Goal: Task Accomplishment & Management: Manage account settings

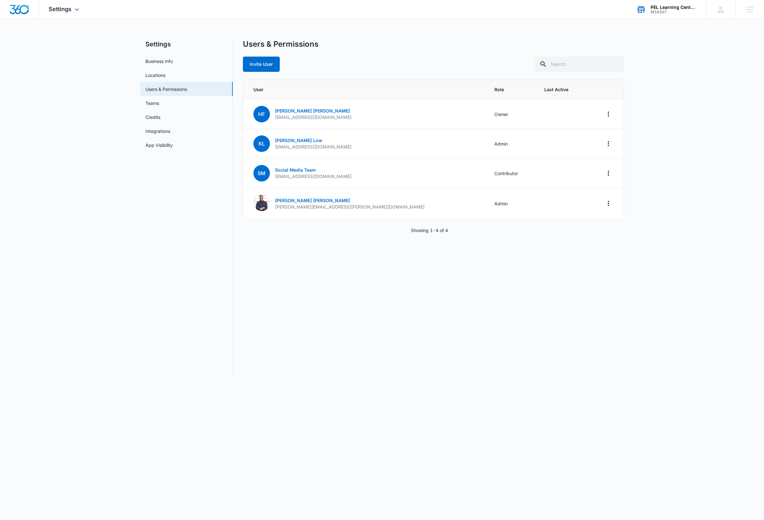
click at [671, 7] on div "PEL Learning Centers" at bounding box center [674, 7] width 46 height 5
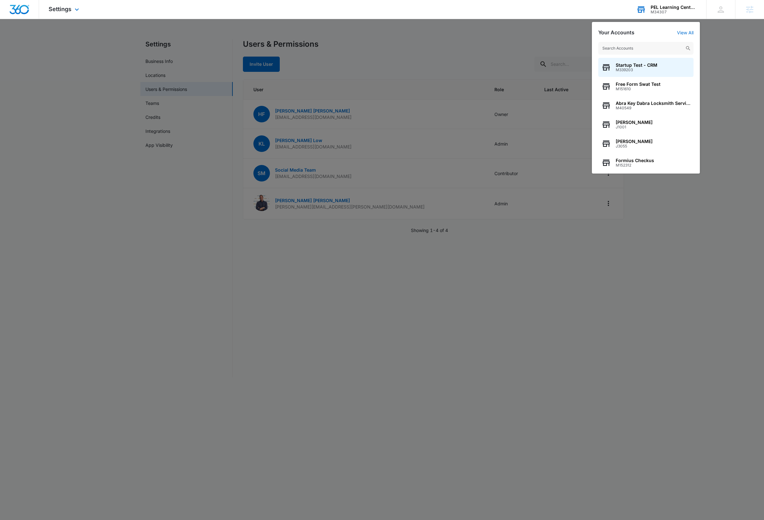
click at [636, 48] on input "text" at bounding box center [645, 48] width 95 height 13
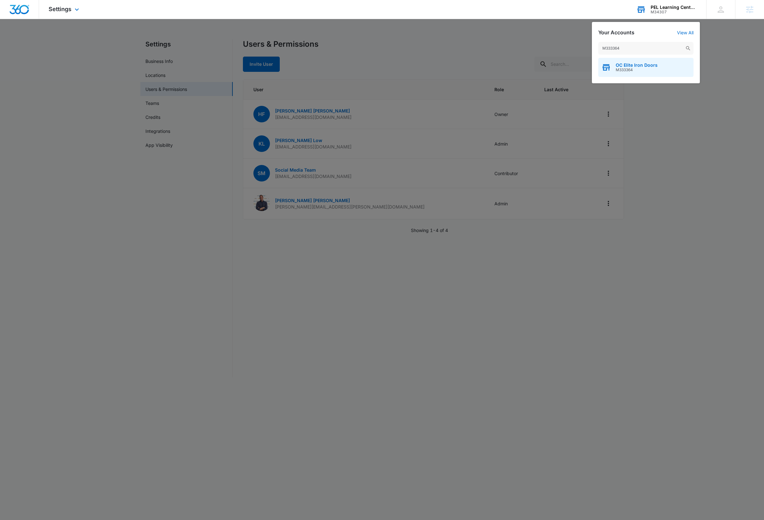
type input "M333364"
click at [642, 64] on span "OC Elite Iron Doors" at bounding box center [637, 65] width 42 height 5
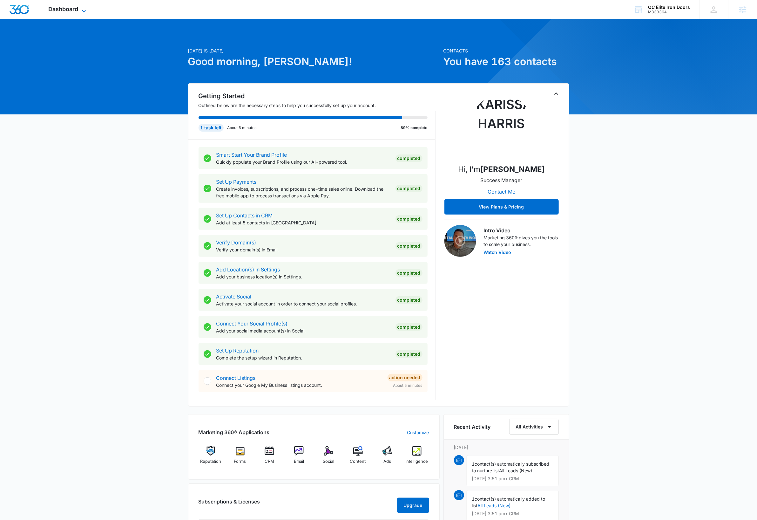
click at [85, 10] on icon at bounding box center [84, 11] width 4 height 2
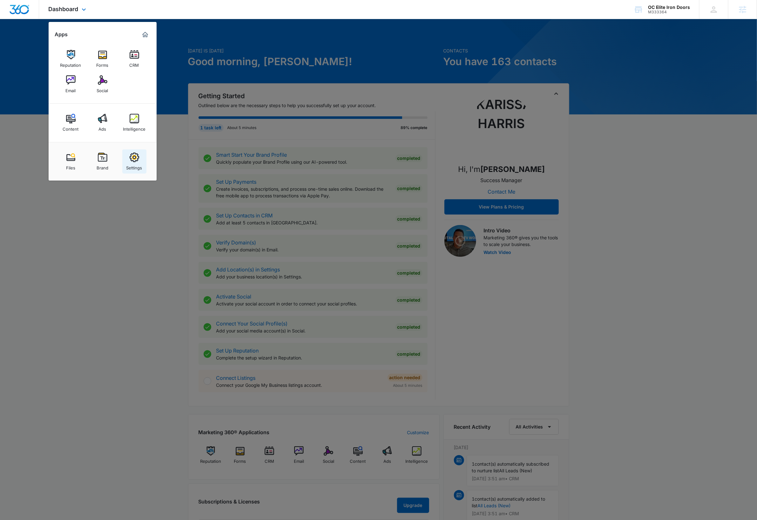
click at [136, 158] on img at bounding box center [135, 157] width 10 height 10
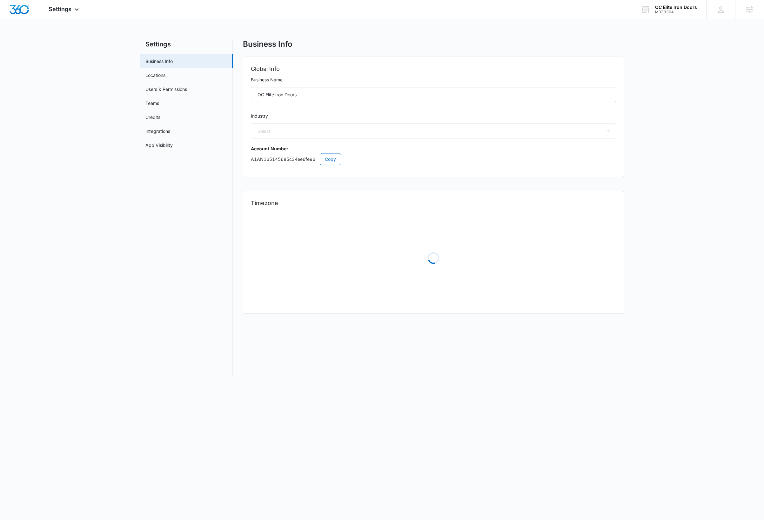
select select "52"
select select "US"
select select "America/Los_Angeles"
click at [332, 159] on span "Copy" at bounding box center [330, 159] width 11 height 7
click at [76, 11] on icon at bounding box center [77, 11] width 4 height 2
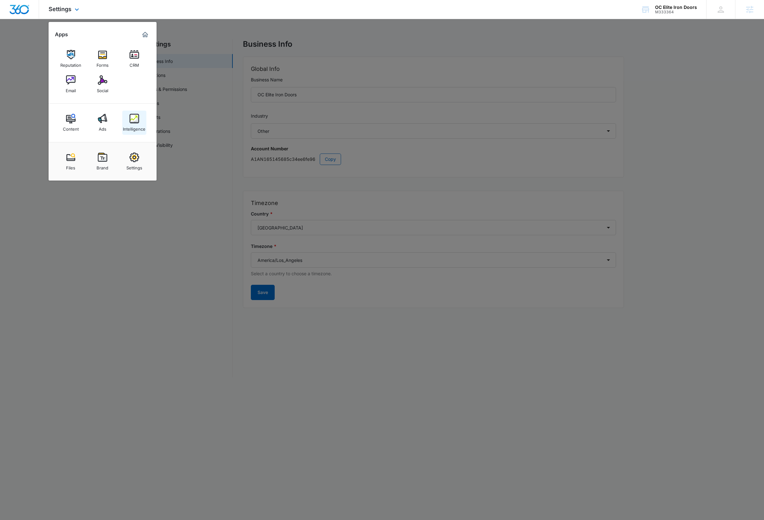
click at [137, 120] on img at bounding box center [135, 119] width 10 height 10
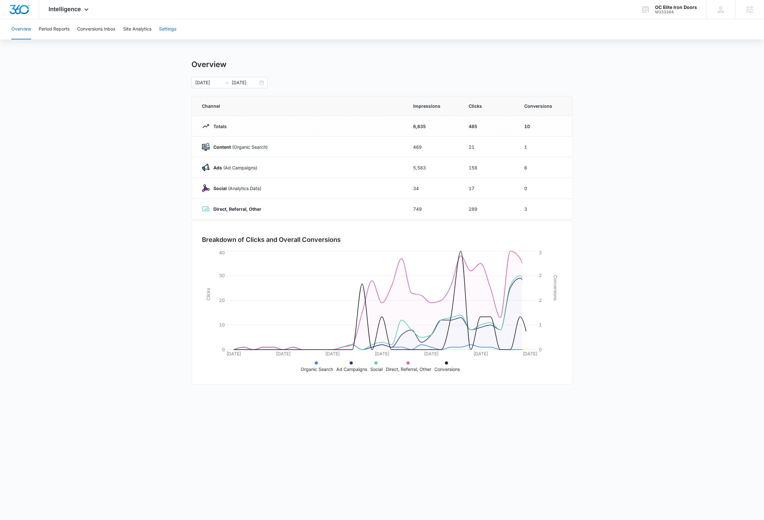
click at [169, 30] on button "Settings" at bounding box center [167, 29] width 17 height 20
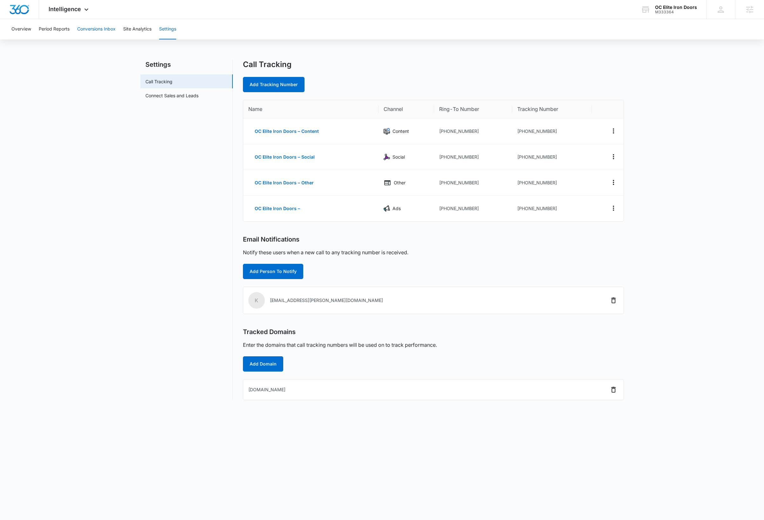
click at [97, 26] on button "Conversions Inbox" at bounding box center [96, 29] width 38 height 20
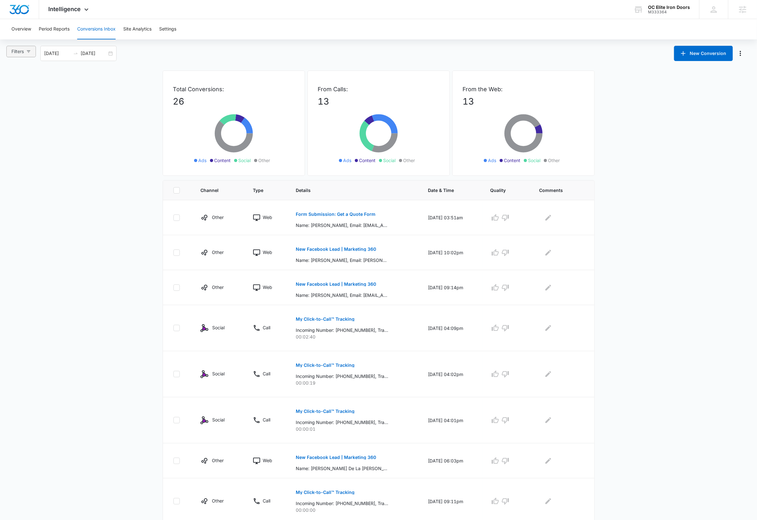
click at [30, 52] on icon "button" at bounding box center [28, 51] width 4 height 4
click at [13, 157] on input "Calls Only" at bounding box center [12, 156] width 5 height 5
radio input "true"
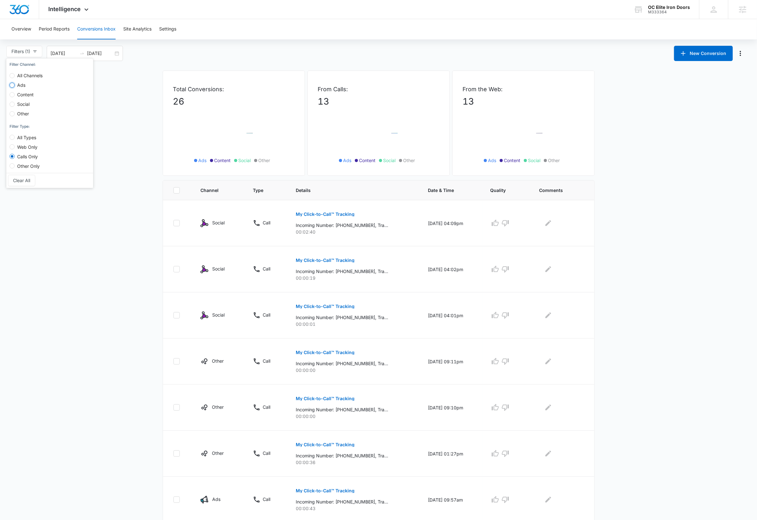
click at [14, 85] on input "Ads" at bounding box center [12, 85] width 5 height 5
radio input "true"
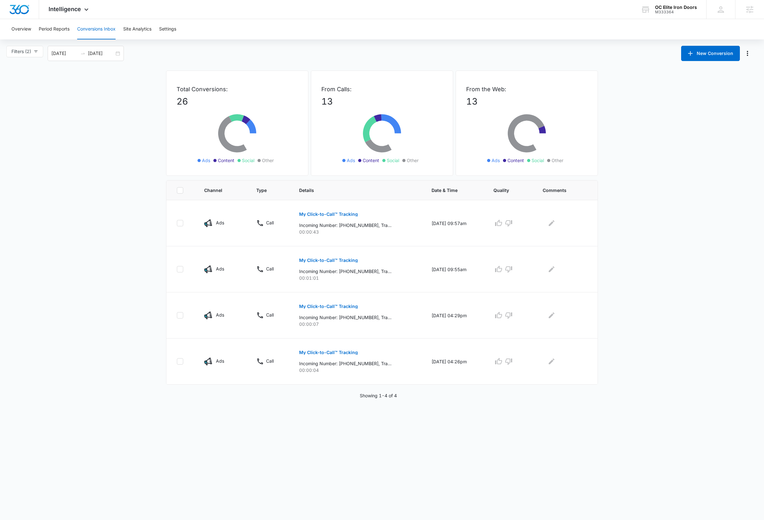
click at [658, 268] on main "Filters (2) Filter Channel : All Channels Ads Content Social Other Filter Type …" at bounding box center [382, 222] width 764 height 353
click at [353, 214] on p "My Click-to-Call™ Tracking" at bounding box center [328, 214] width 59 height 4
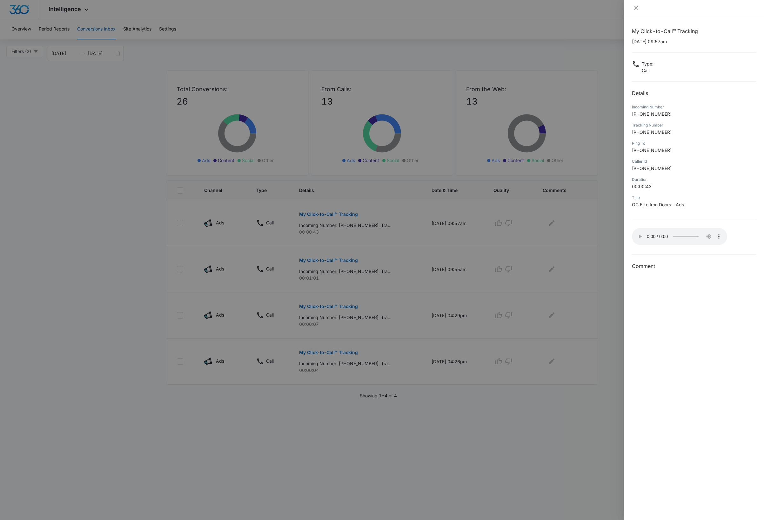
click at [636, 7] on icon "close" at bounding box center [637, 8] width 4 height 4
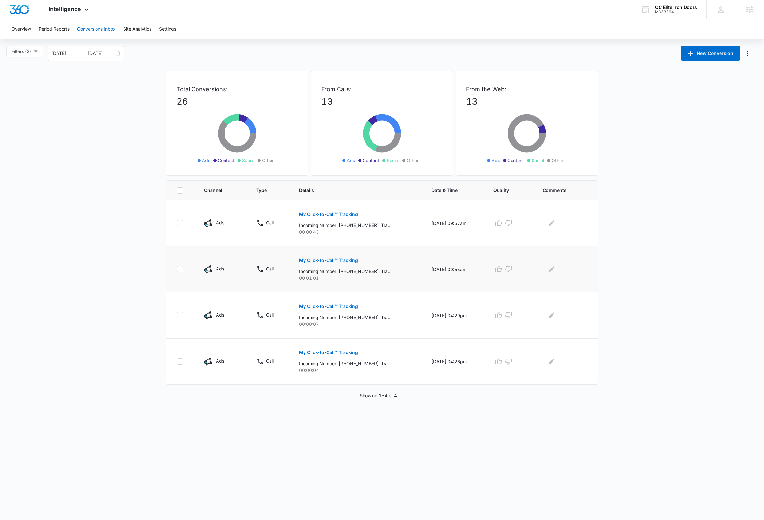
click at [320, 261] on p "My Click-to-Call™ Tracking" at bounding box center [328, 260] width 59 height 4
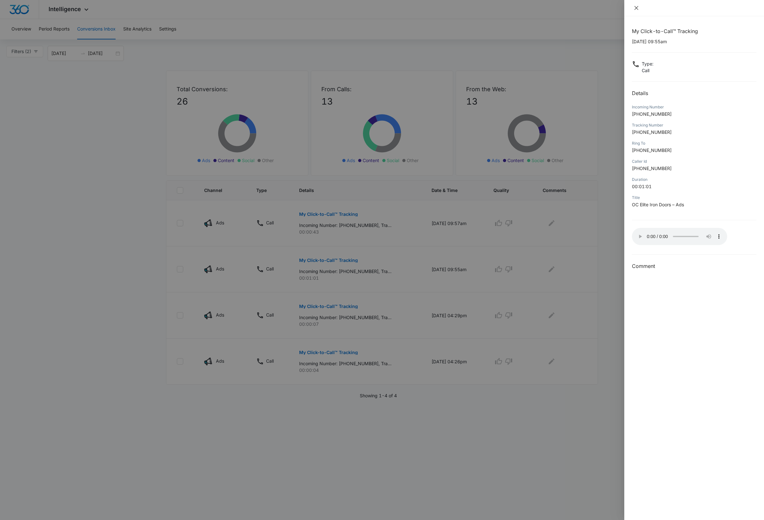
click at [637, 7] on icon "close" at bounding box center [636, 7] width 5 height 5
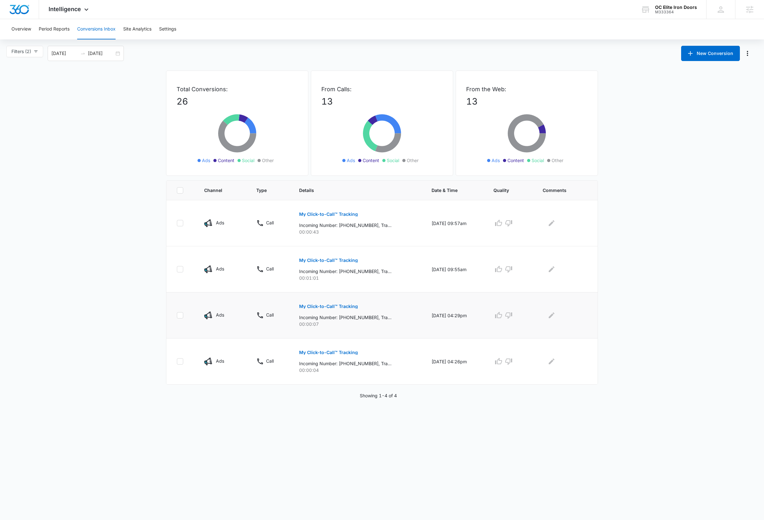
click at [340, 307] on p "My Click-to-Call™ Tracking" at bounding box center [328, 306] width 59 height 4
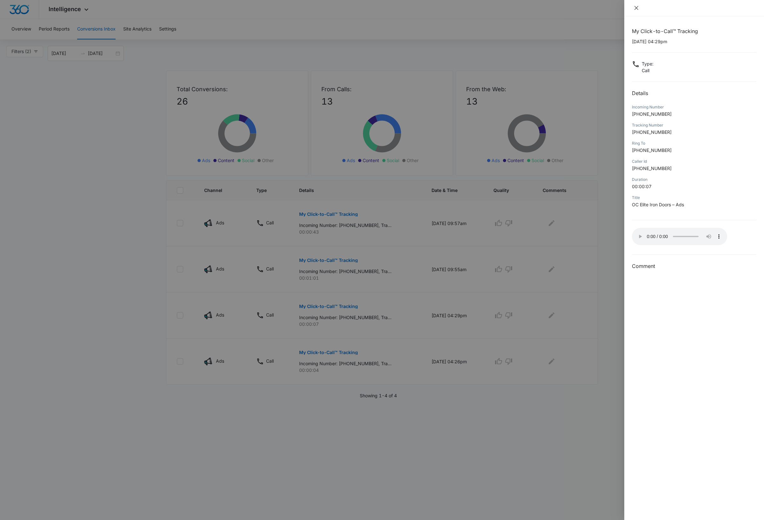
click at [637, 9] on icon "close" at bounding box center [636, 7] width 5 height 5
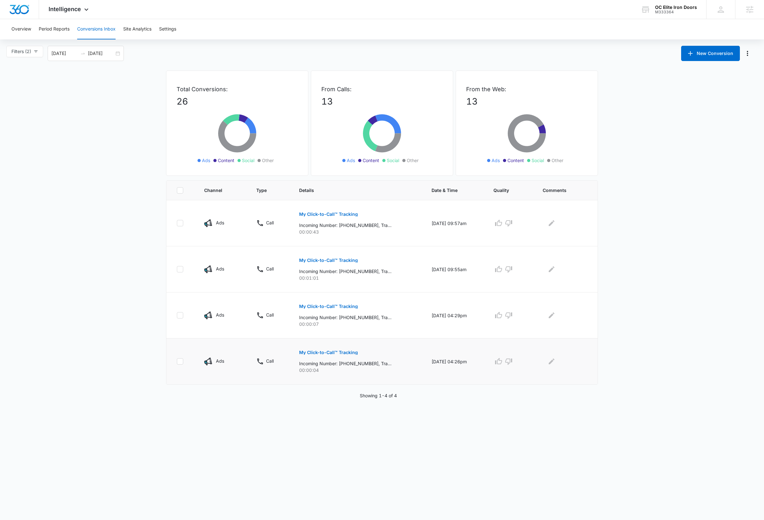
click at [337, 352] on p "My Click-to-Call™ Tracking" at bounding box center [328, 352] width 59 height 4
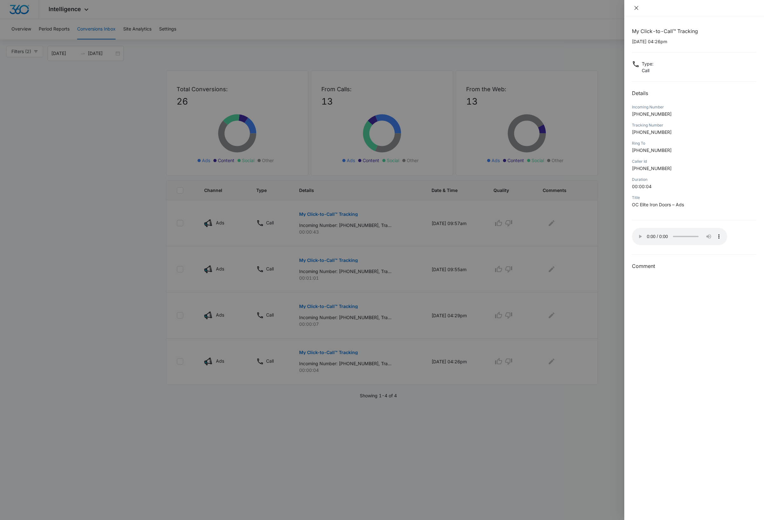
click at [636, 9] on icon "close" at bounding box center [637, 8] width 4 height 4
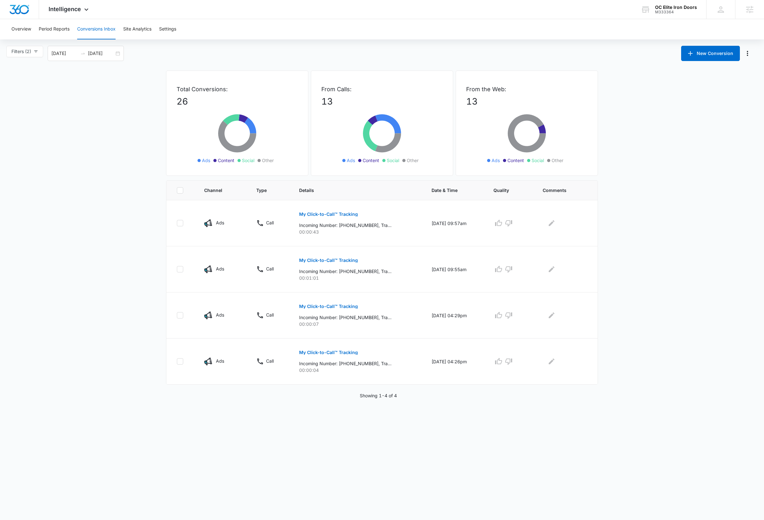
click at [654, 358] on main "Filters (2) Filter Channel : All Channels Ads Content Social Other Filter Type …" at bounding box center [382, 222] width 764 height 353
click at [660, 299] on main "Filters (2) Filter Channel : All Channels Ads Content Social Other Filter Type …" at bounding box center [382, 222] width 764 height 353
click at [99, 472] on body "Intelligence Apps Reputation Forms CRM Email Social Content Ads Intelligence Fi…" at bounding box center [382, 260] width 764 height 520
click at [75, 54] on input "09/07/2025" at bounding box center [64, 53] width 26 height 7
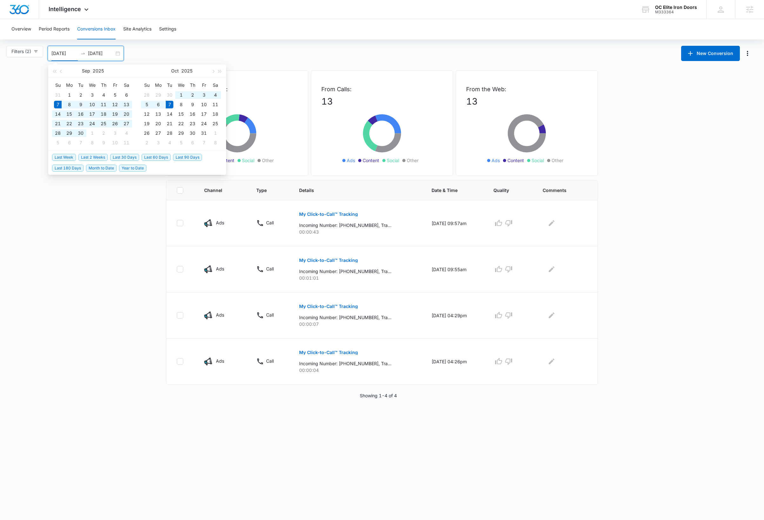
click at [73, 52] on input "09/07/2025" at bounding box center [64, 53] width 26 height 7
click at [72, 53] on input "09/07/2025" at bounding box center [64, 53] width 26 height 7
type input "09/07/2024"
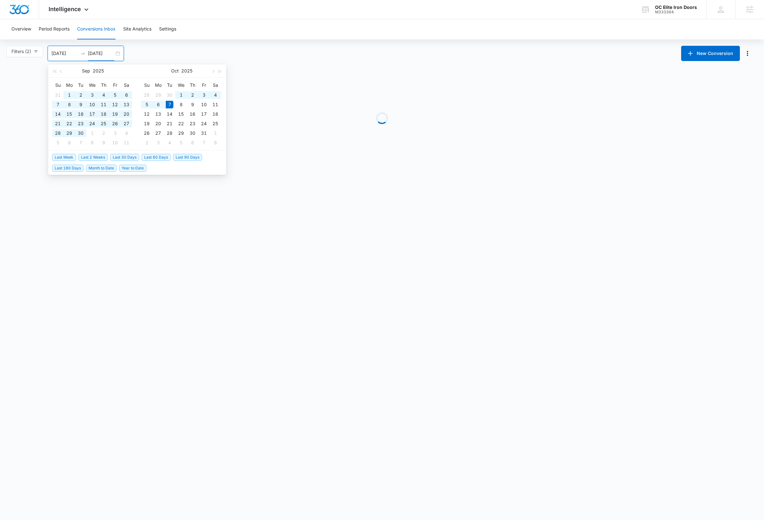
type input "10/07/2025"
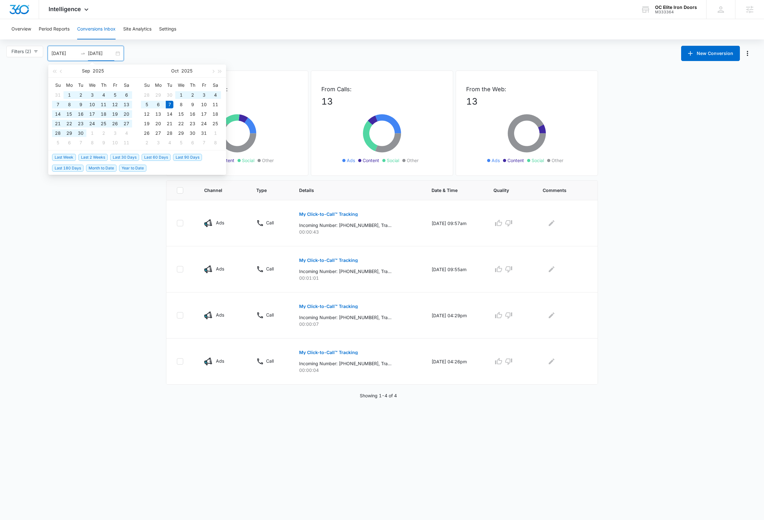
click at [629, 314] on main "Filters (2) Filter Channel : All Channels Ads Content Social Other Filter Type …" at bounding box center [382, 222] width 764 height 353
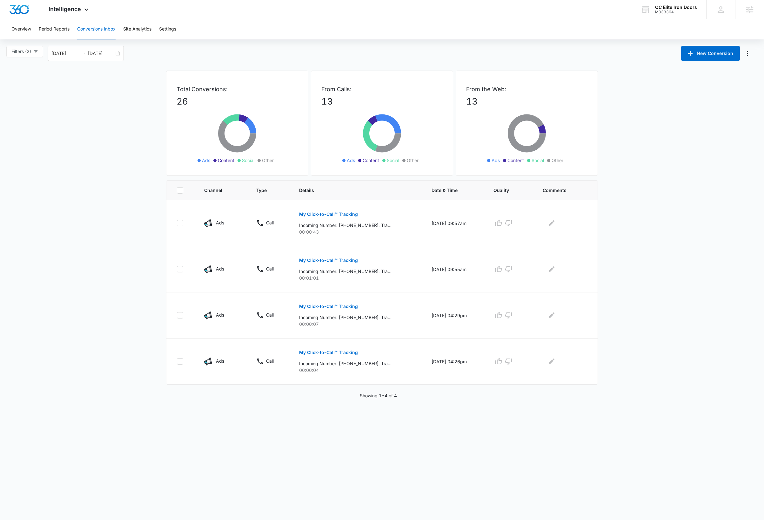
click at [98, 252] on main "Filters (2) Filter Channel : All Channels Ads Content Social Other Filter Type …" at bounding box center [382, 222] width 764 height 353
click at [35, 50] on icon "button" at bounding box center [36, 51] width 4 height 4
click at [13, 76] on input "All Channels" at bounding box center [12, 75] width 5 height 5
radio input "true"
radio input "false"
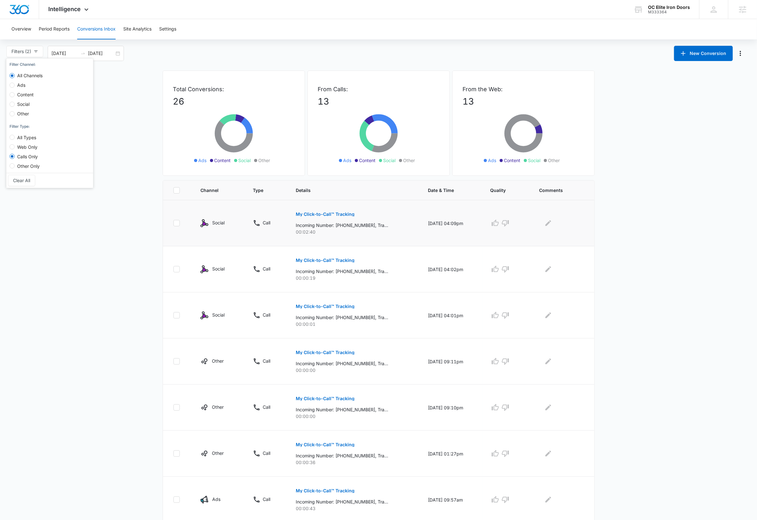
click at [327, 214] on p "My Click-to-Call™ Tracking" at bounding box center [325, 214] width 59 height 4
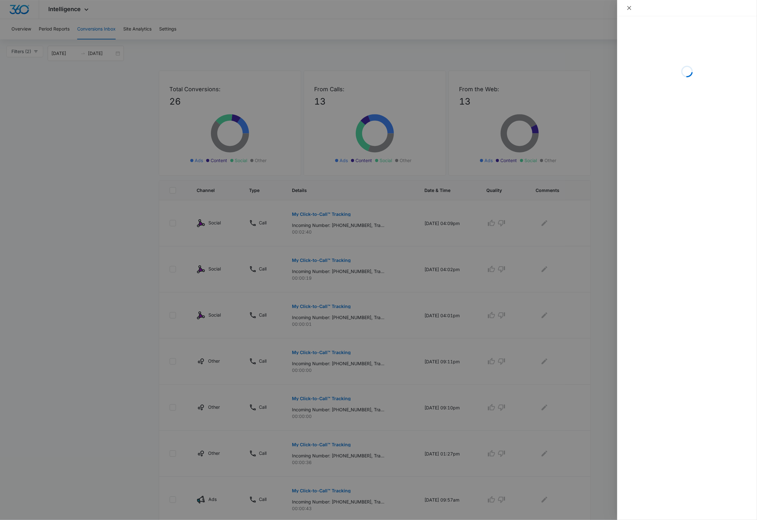
click at [628, 8] on icon "close" at bounding box center [629, 7] width 5 height 5
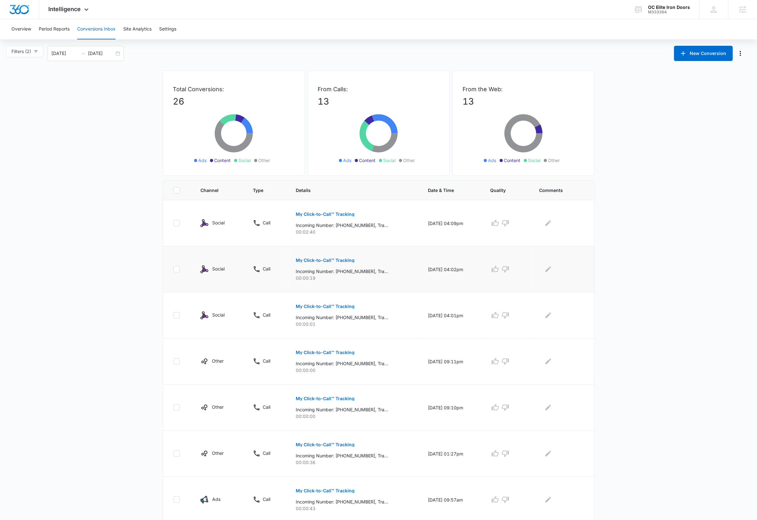
click at [341, 261] on p "My Click-to-Call™ Tracking" at bounding box center [325, 260] width 59 height 4
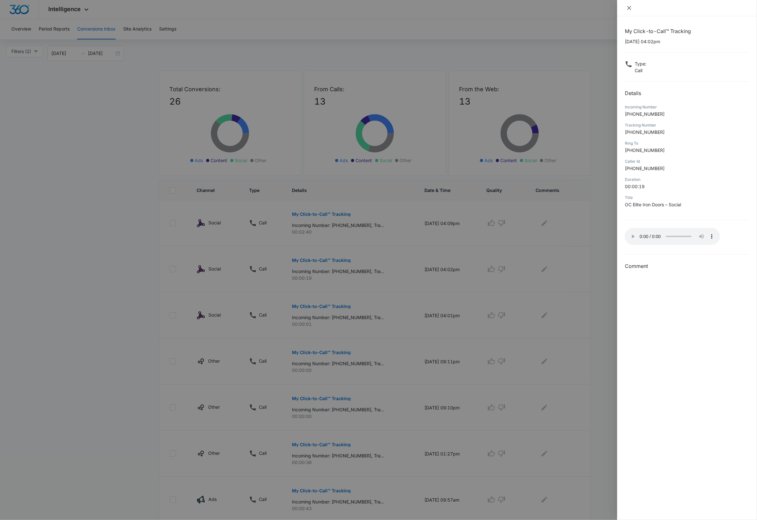
click at [628, 7] on icon "close" at bounding box center [629, 8] width 4 height 4
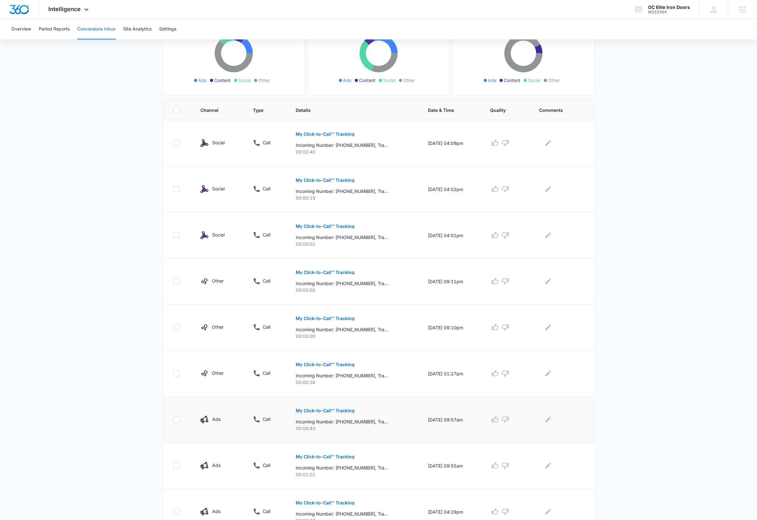
scroll to position [81, 0]
click at [340, 365] on p "My Click-to-Call™ Tracking" at bounding box center [325, 363] width 59 height 4
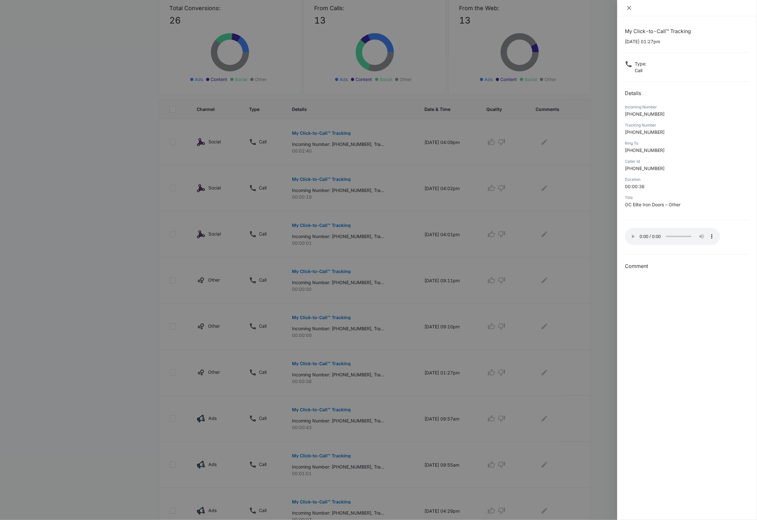
click at [629, 7] on icon "close" at bounding box center [629, 7] width 5 height 5
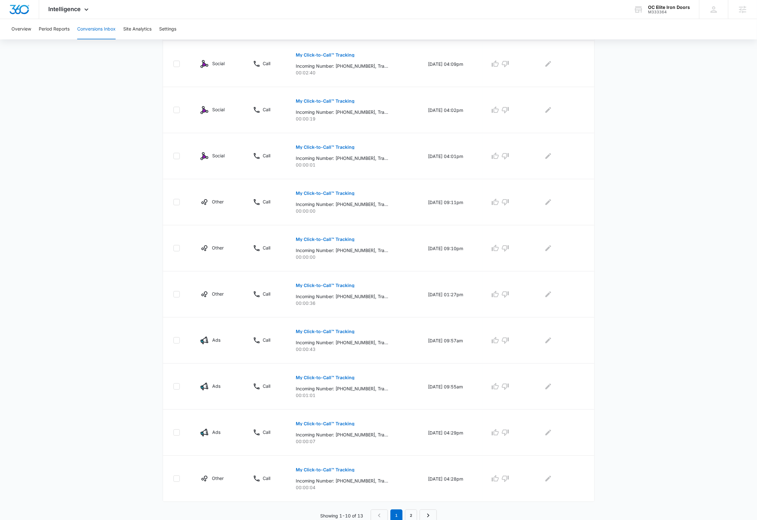
scroll to position [162, 0]
click at [675, 5] on div "OC Elite Iron Doors" at bounding box center [669, 7] width 42 height 5
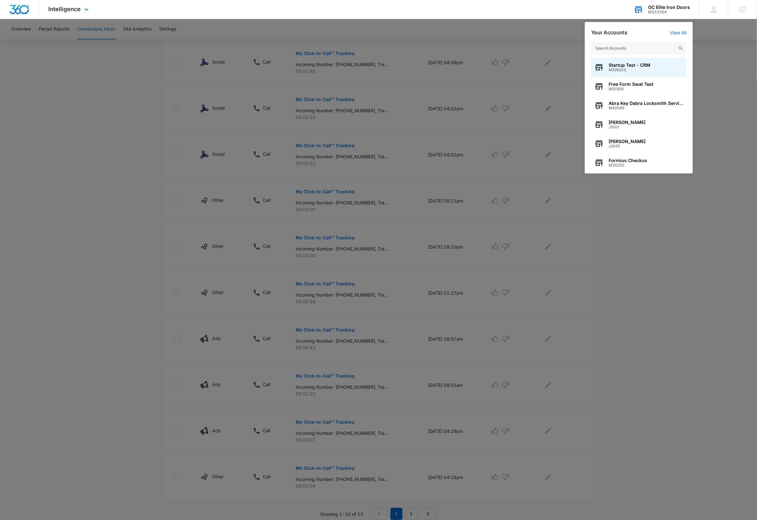
click at [630, 50] on input "text" at bounding box center [638, 48] width 95 height 13
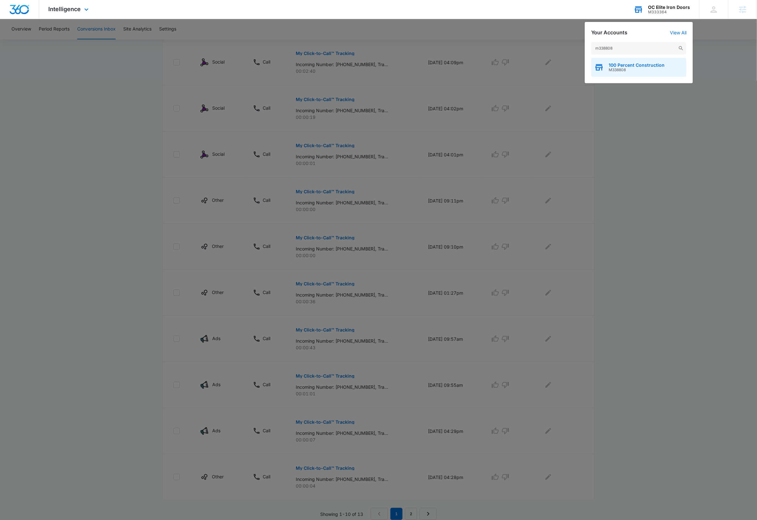
type input "m338808"
click at [630, 67] on span "100 Percent Construction" at bounding box center [637, 65] width 56 height 5
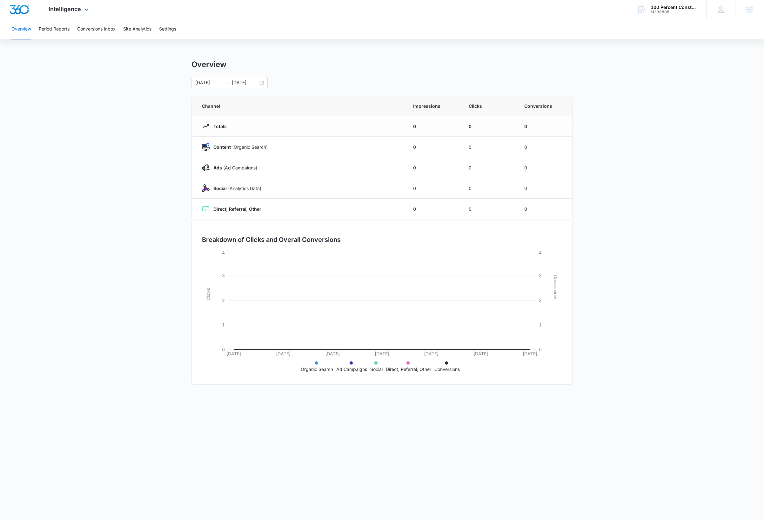
click at [81, 9] on div "Intelligence Apps Reputation Websites Forms CRM Email Social Payments Content A…" at bounding box center [69, 9] width 61 height 19
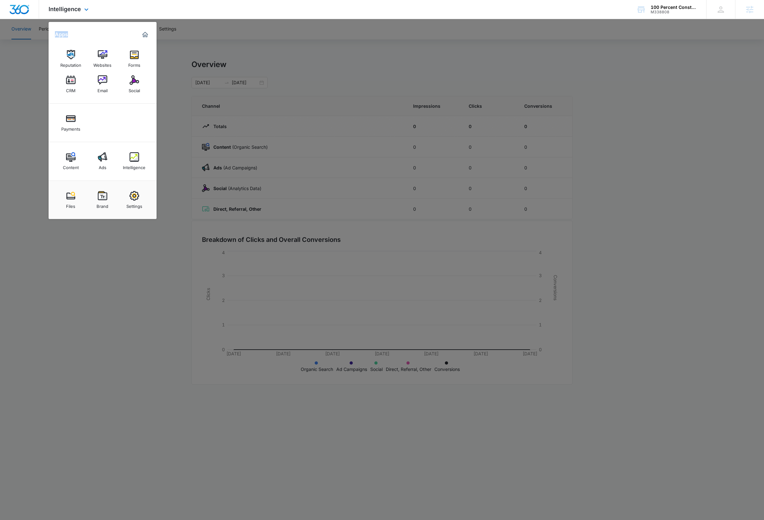
click at [81, 9] on div "Intelligence Apps Reputation Websites Forms CRM Email Social Payments Content A…" at bounding box center [69, 9] width 61 height 19
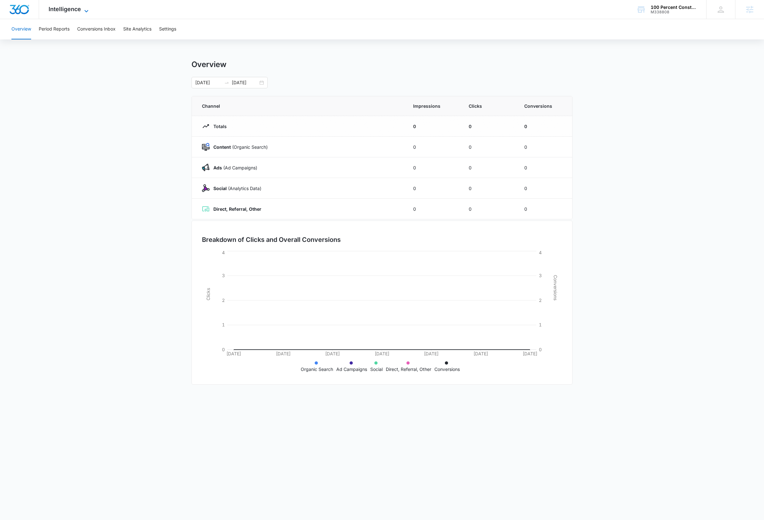
click at [83, 10] on icon at bounding box center [87, 11] width 8 height 8
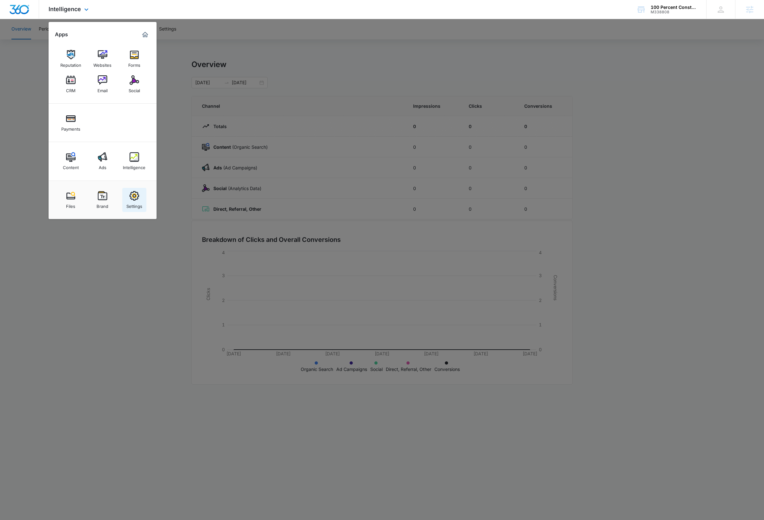
click at [141, 196] on link "Settings" at bounding box center [134, 200] width 24 height 24
select select "4"
select select "US"
select select "America/New_York"
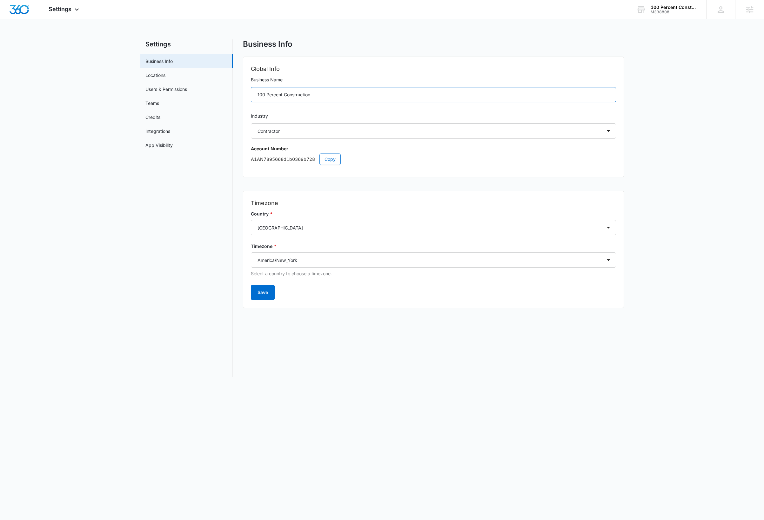
click at [319, 93] on input "100 Percent Construction" at bounding box center [433, 94] width 365 height 15
click at [333, 159] on span "Copy" at bounding box center [330, 159] width 11 height 7
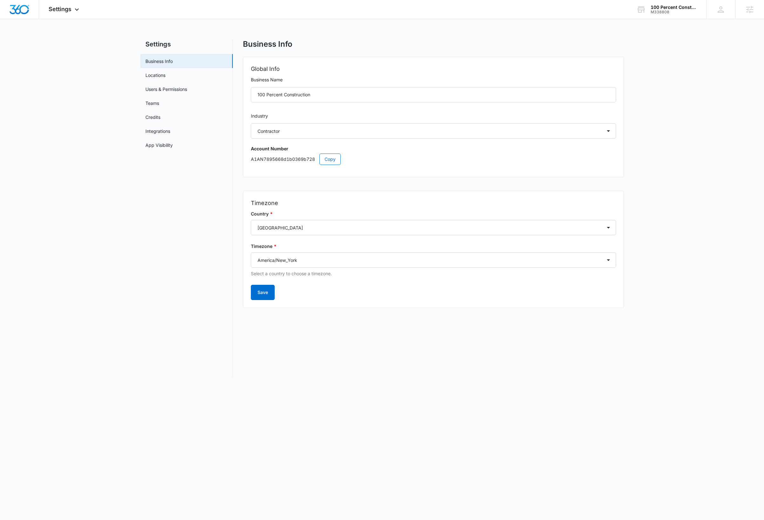
click at [349, 401] on body "Settings Apps Reputation Websites Forms CRM Email Social Payments Content Ads I…" at bounding box center [382, 260] width 764 height 520
click at [21, 9] on img "Dashboard" at bounding box center [19, 10] width 20 height 10
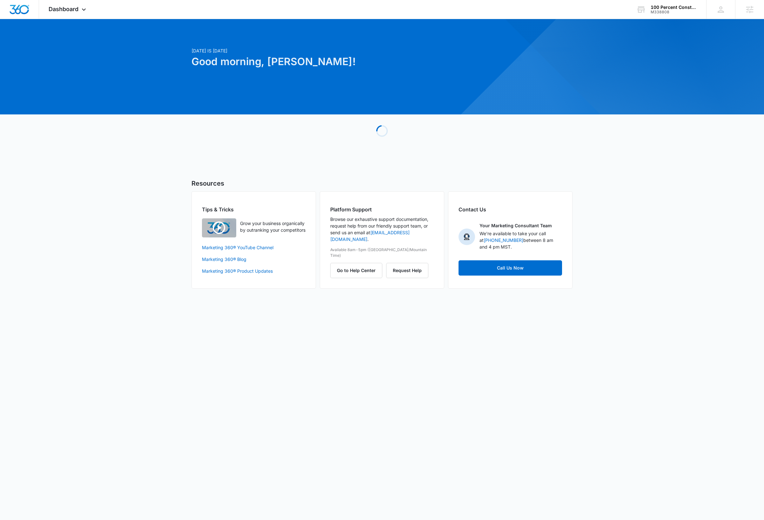
click at [677, 172] on div "Today is Tuesday, October 7th Good morning, Dave! Loading Resources Tips & Tric…" at bounding box center [382, 161] width 764 height 269
click at [722, 10] on icon at bounding box center [721, 10] width 10 height 10
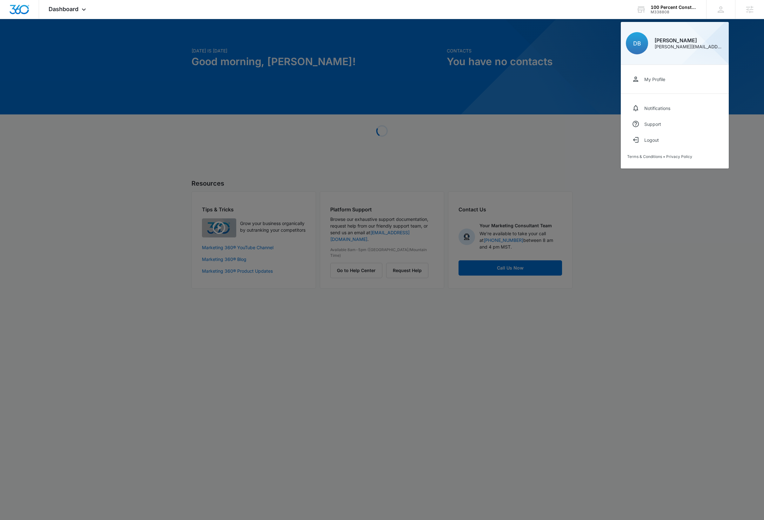
click at [668, 280] on div at bounding box center [382, 260] width 764 height 520
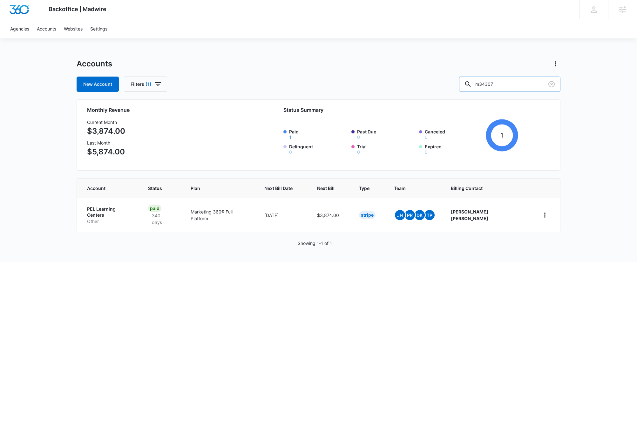
drag, startPoint x: 528, startPoint y: 73, endPoint x: 525, endPoint y: 84, distance: 11.2
click at [528, 73] on div "Accounts New Account Filters (1) m34307" at bounding box center [319, 75] width 484 height 33
click at [525, 84] on input "m34307" at bounding box center [509, 84] width 101 height 15
type input "m338808"
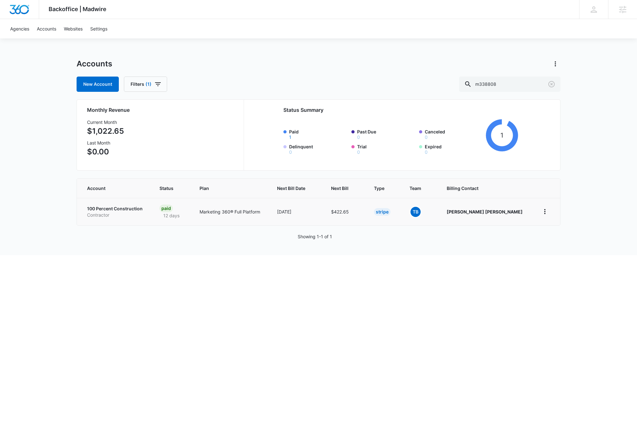
click at [124, 202] on td "100 Percent Construction Contractor" at bounding box center [114, 211] width 75 height 27
click at [126, 210] on p "100 Percent Construction" at bounding box center [115, 208] width 57 height 6
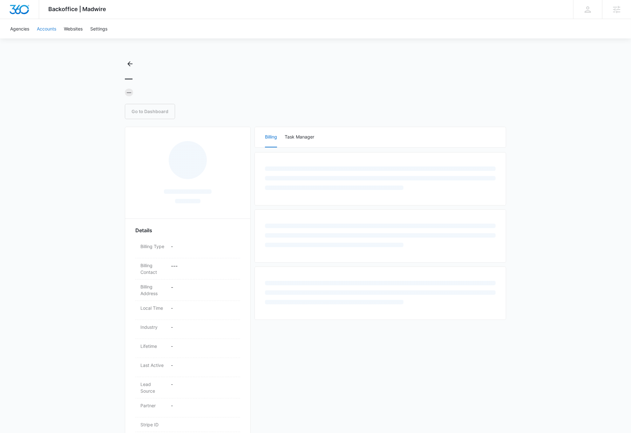
click at [51, 29] on link "Accounts" at bounding box center [46, 28] width 27 height 19
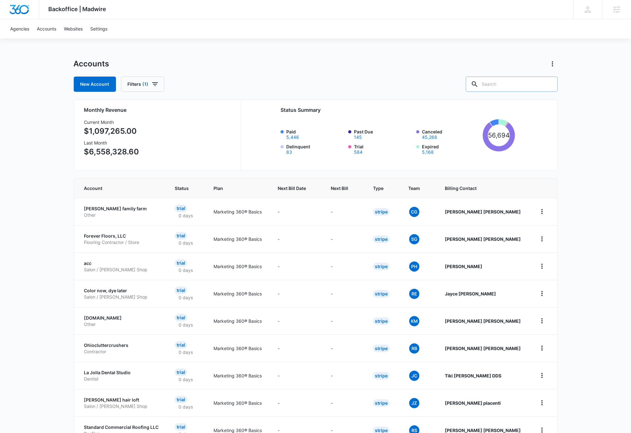
click at [532, 84] on input "text" at bounding box center [512, 84] width 92 height 15
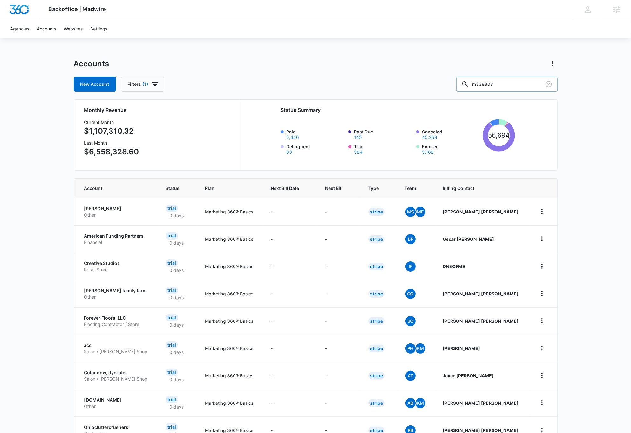
type input "m338808"
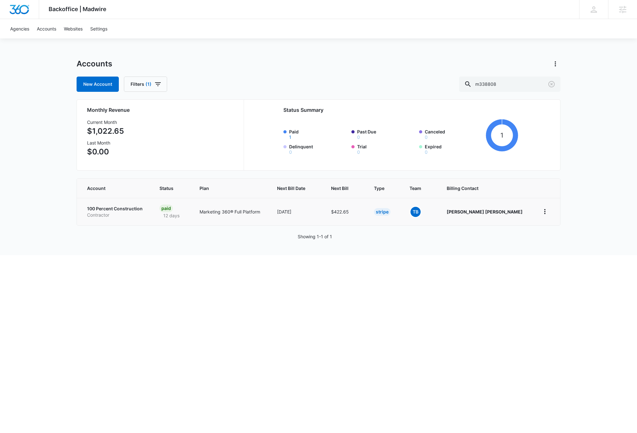
click at [127, 209] on p "100 Percent Construction" at bounding box center [115, 208] width 57 height 6
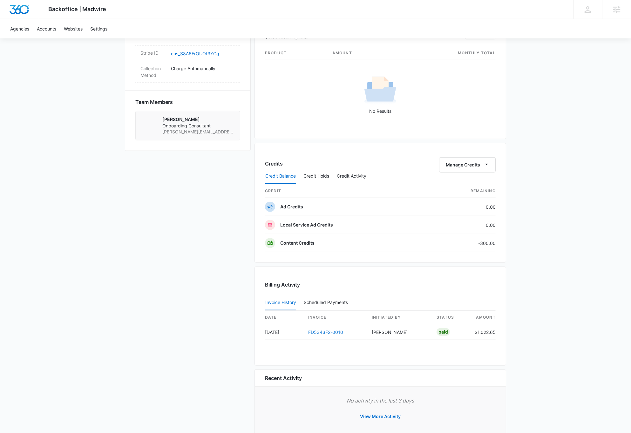
scroll to position [235, 0]
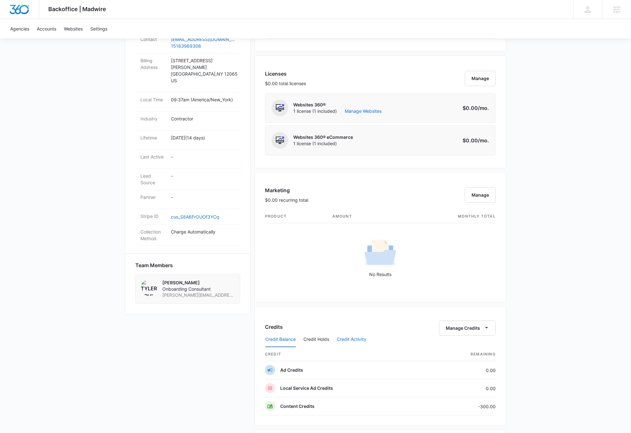
click at [351, 340] on button "Credit Activity" at bounding box center [352, 339] width 30 height 15
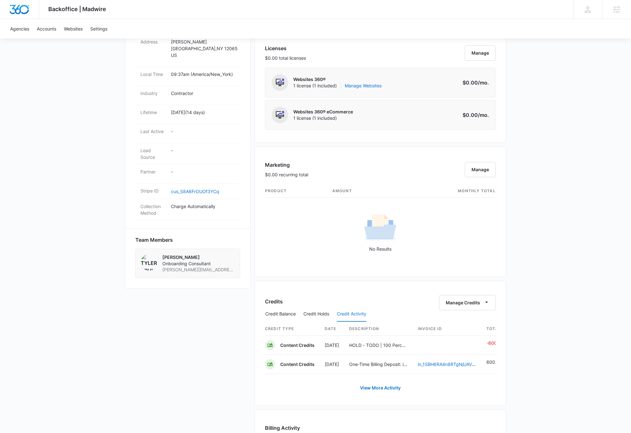
scroll to position [279, 0]
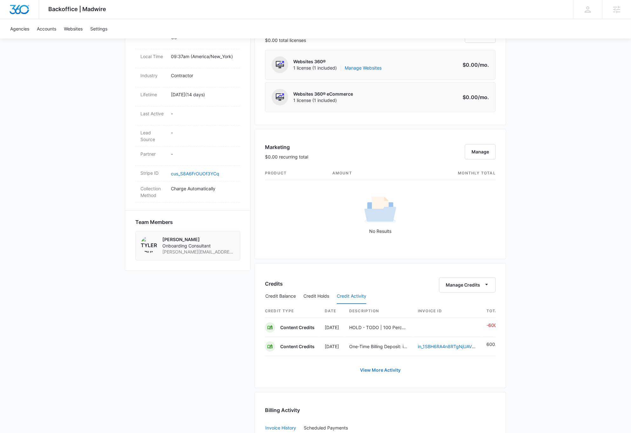
click at [380, 377] on link "View More Activity" at bounding box center [379, 369] width 53 height 15
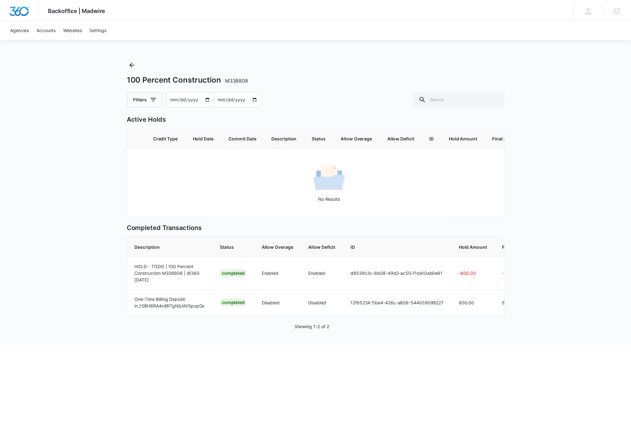
scroll to position [0, 207]
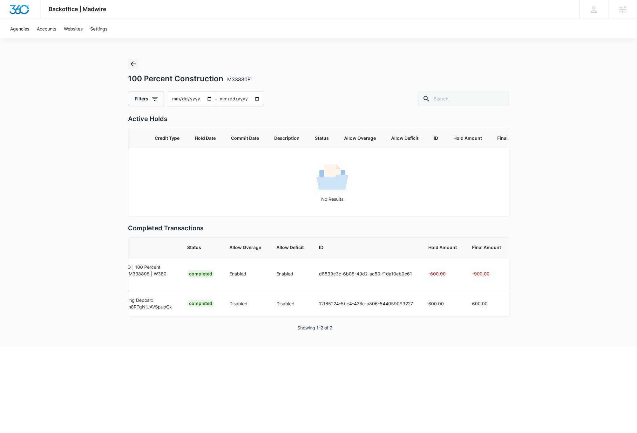
click at [135, 63] on icon "Back" at bounding box center [133, 64] width 8 height 8
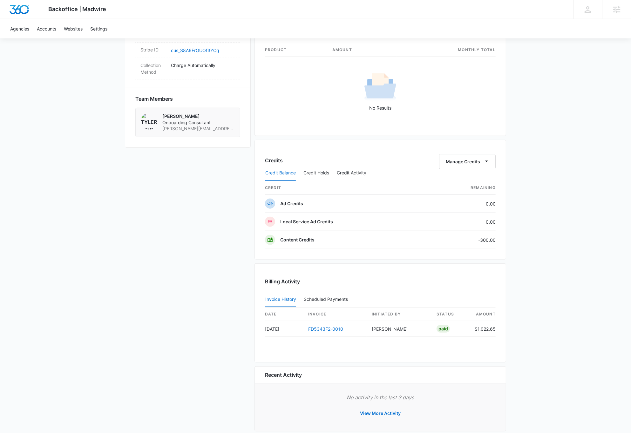
scroll to position [414, 0]
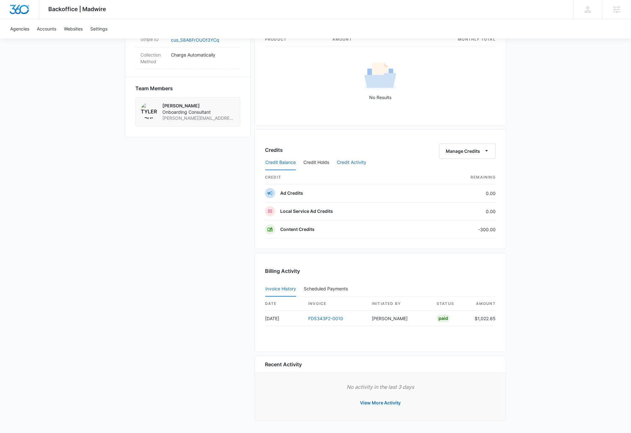
click at [356, 163] on button "Credit Activity" at bounding box center [352, 162] width 30 height 15
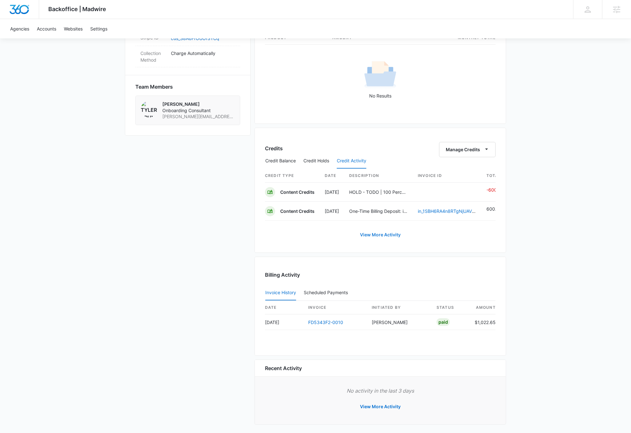
click at [389, 240] on link "View More Activity" at bounding box center [379, 234] width 53 height 15
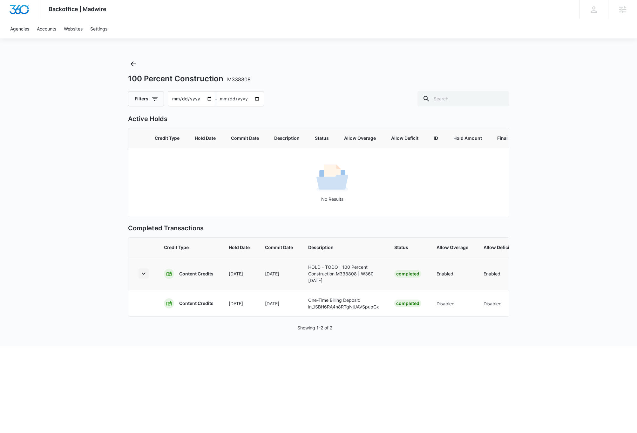
click at [143, 277] on icon "button" at bounding box center [144, 274] width 8 height 8
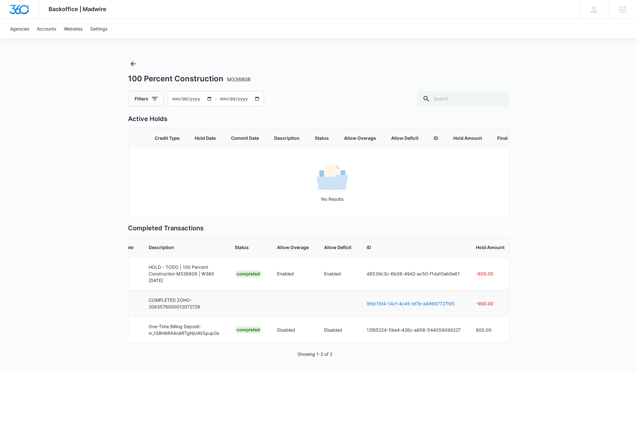
scroll to position [0, 207]
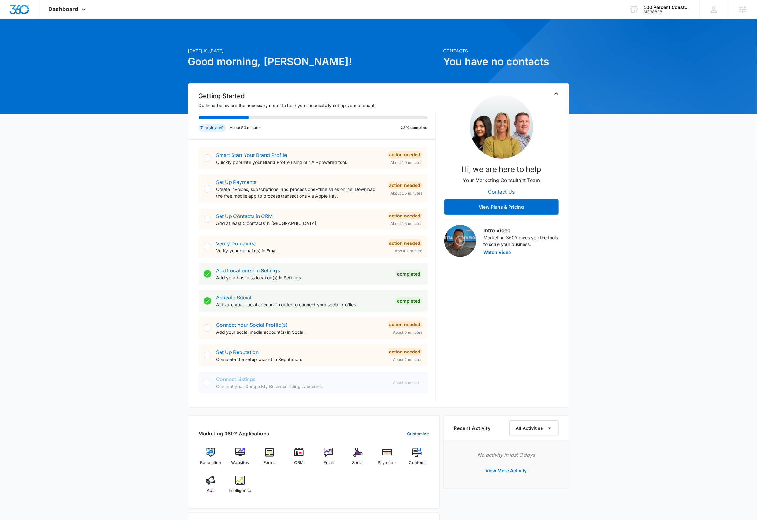
click at [441, 281] on div "Today is Tuesday, October 7th Good morning, Dave! Contacts You have no contacts…" at bounding box center [378, 370] width 757 height 687
click at [98, 211] on div "Today is Tuesday, October 7th Good morning, Dave! Contacts You have no contacts…" at bounding box center [378, 370] width 757 height 687
click at [441, 10] on div "M338808" at bounding box center [666, 12] width 46 height 4
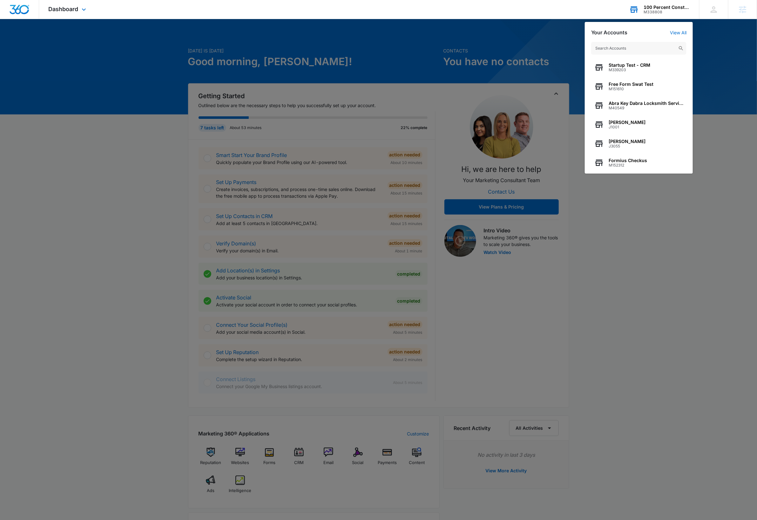
click at [441, 48] on input "text" at bounding box center [638, 48] width 95 height 13
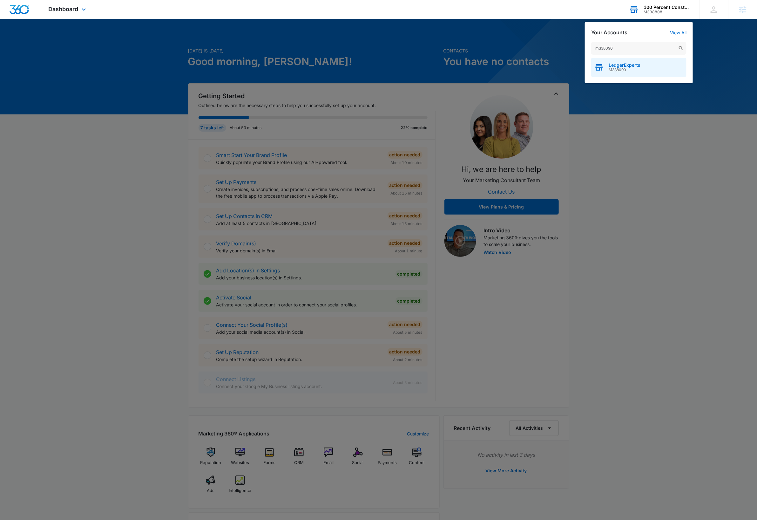
type input "m338090"
click at [441, 72] on span "M338090" at bounding box center [625, 70] width 32 height 4
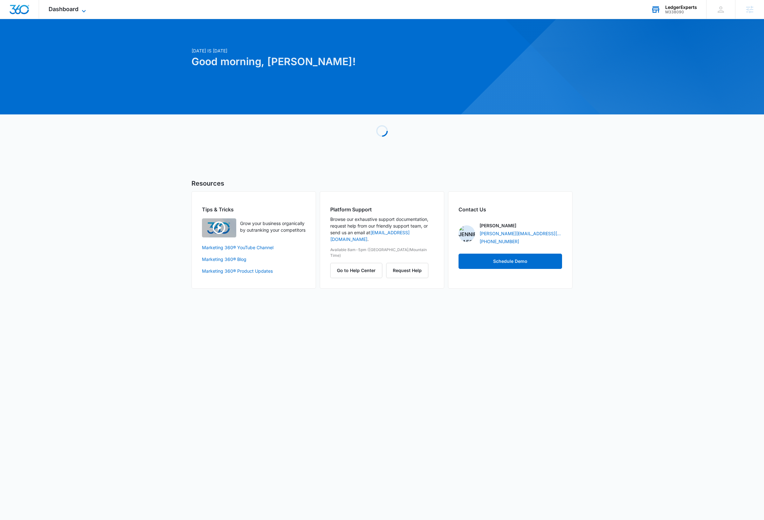
click at [71, 9] on span "Dashboard" at bounding box center [64, 9] width 30 height 7
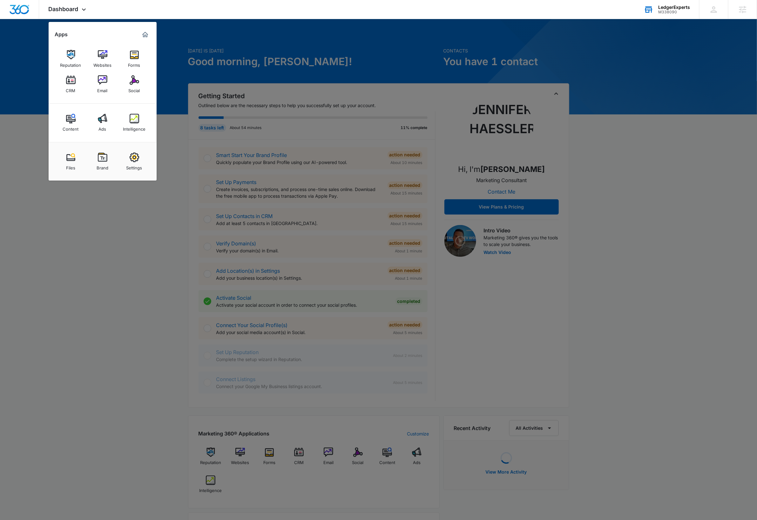
drag, startPoint x: 138, startPoint y: 157, endPoint x: 161, endPoint y: 178, distance: 30.8
click at [138, 157] on img at bounding box center [135, 157] width 10 height 10
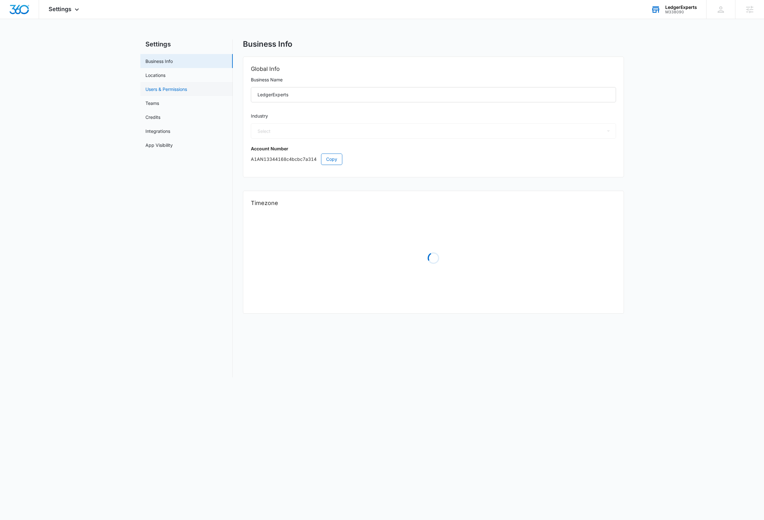
select select "33"
select select "US"
select select "America/Phoenix"
click at [177, 88] on link "Users & Permissions" at bounding box center [166, 89] width 42 height 7
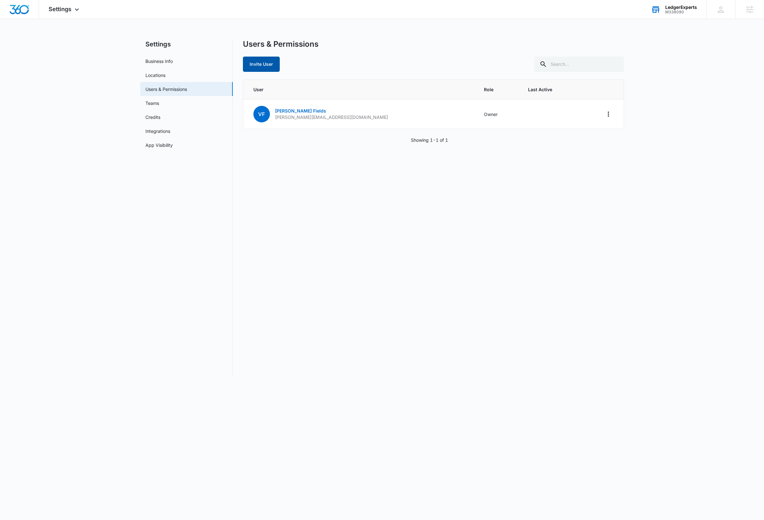
click at [272, 65] on button "Invite User" at bounding box center [261, 64] width 37 height 15
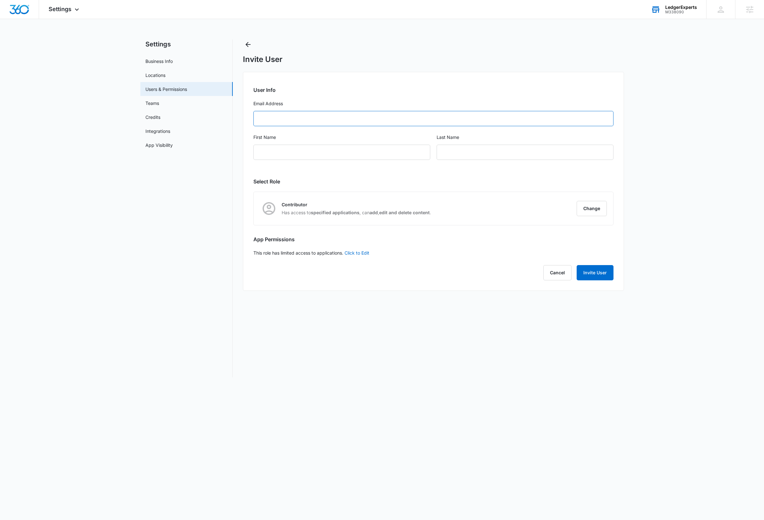
click at [326, 120] on input "Email Address" at bounding box center [433, 118] width 360 height 15
paste input "vallaire.fields@theledgerexperts.com"
type input "vallaire.fields@theledgerexperts.com"
click at [318, 150] on input "First Name" at bounding box center [341, 152] width 177 height 15
paste input "Vallaire"
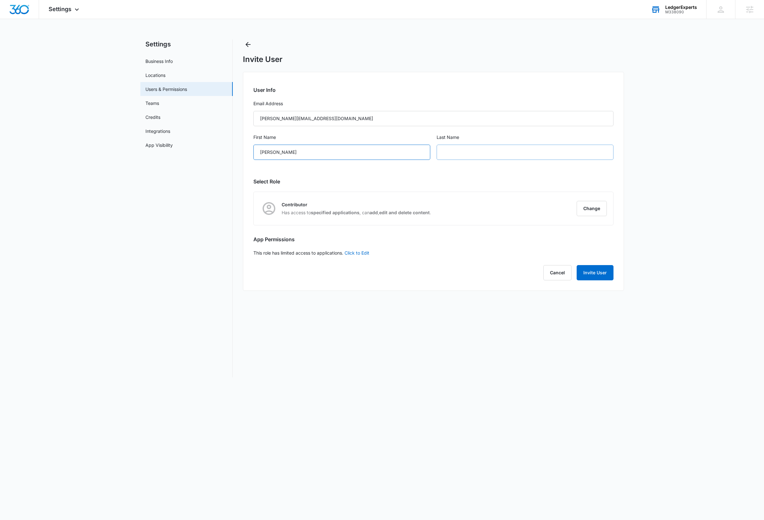
type input "Vallaire"
click at [441, 155] on input "text" at bounding box center [525, 152] width 177 height 15
type input "Fields"
click at [441, 208] on button "Change" at bounding box center [592, 208] width 30 height 15
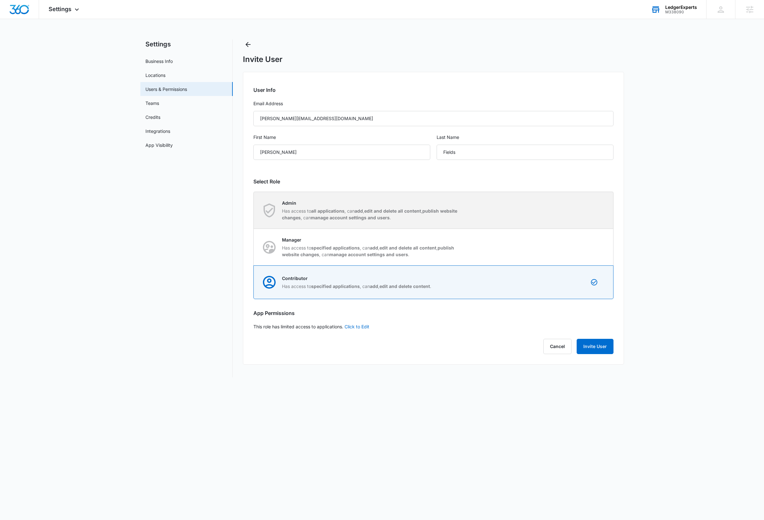
click at [441, 213] on div "Admin Has access to all applications , can add , edit and delete all content , …" at bounding box center [433, 210] width 359 height 37
click at [254, 210] on input "Admin Has access to all applications , can add , edit and delete all content , …" at bounding box center [254, 210] width 0 height 0
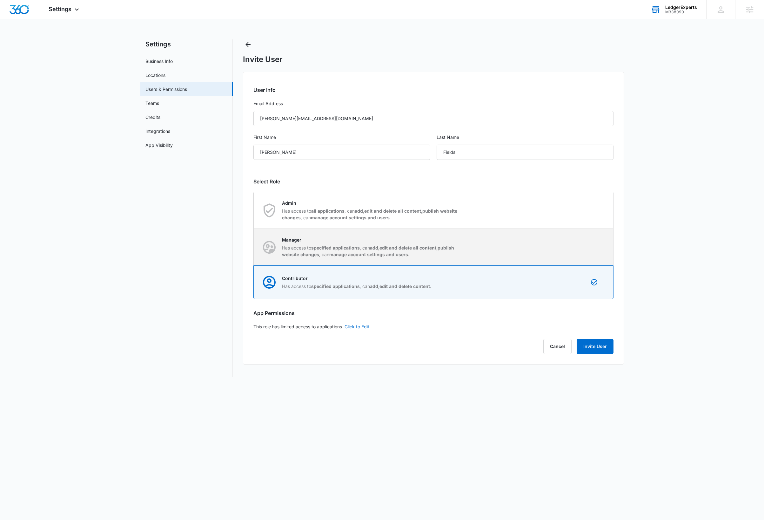
radio input "true"
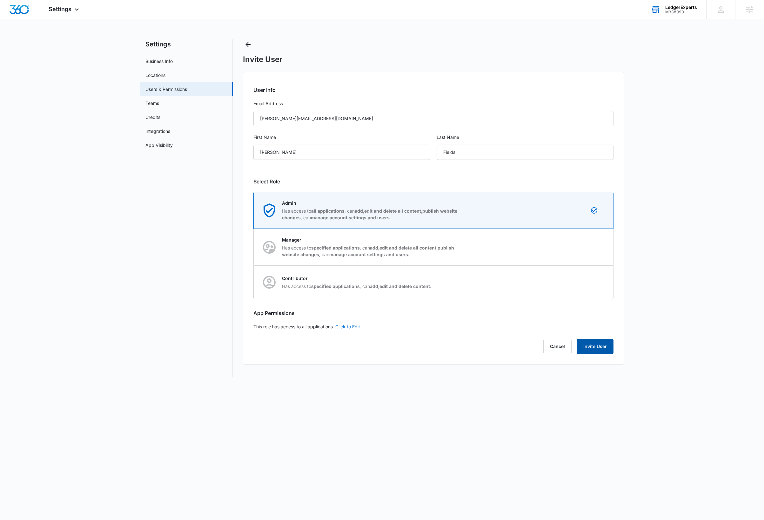
click at [441, 346] on button "Invite User" at bounding box center [595, 346] width 37 height 15
click at [441, 284] on main "Settings Business Info Locations Users & Permissions Teams Credits Integrations…" at bounding box center [382, 211] width 764 height 345
click at [441, 346] on button "Cancel" at bounding box center [557, 346] width 28 height 15
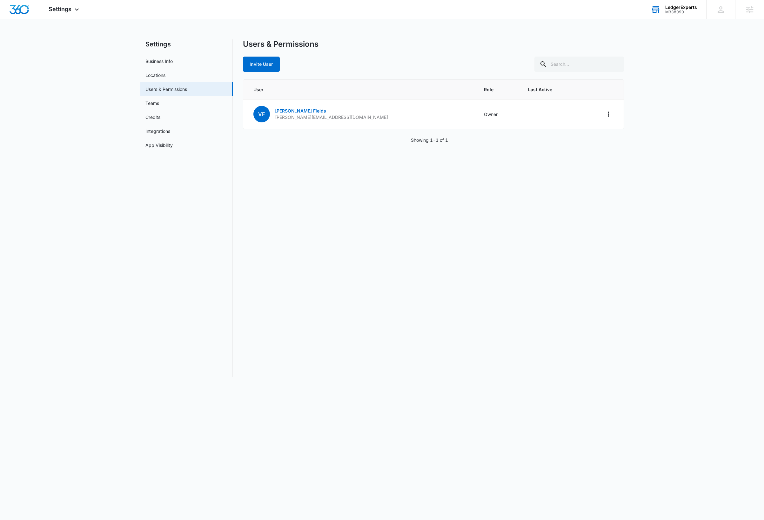
click at [441, 215] on main "Settings Business Info Locations Users & Permissions Teams Credits Integrations…" at bounding box center [382, 211] width 764 height 345
click at [239, 276] on div "Settings Business Info Locations Users & Permissions Teams Credits Integrations…" at bounding box center [382, 208] width 484 height 338
